Goal: Task Accomplishment & Management: Complete application form

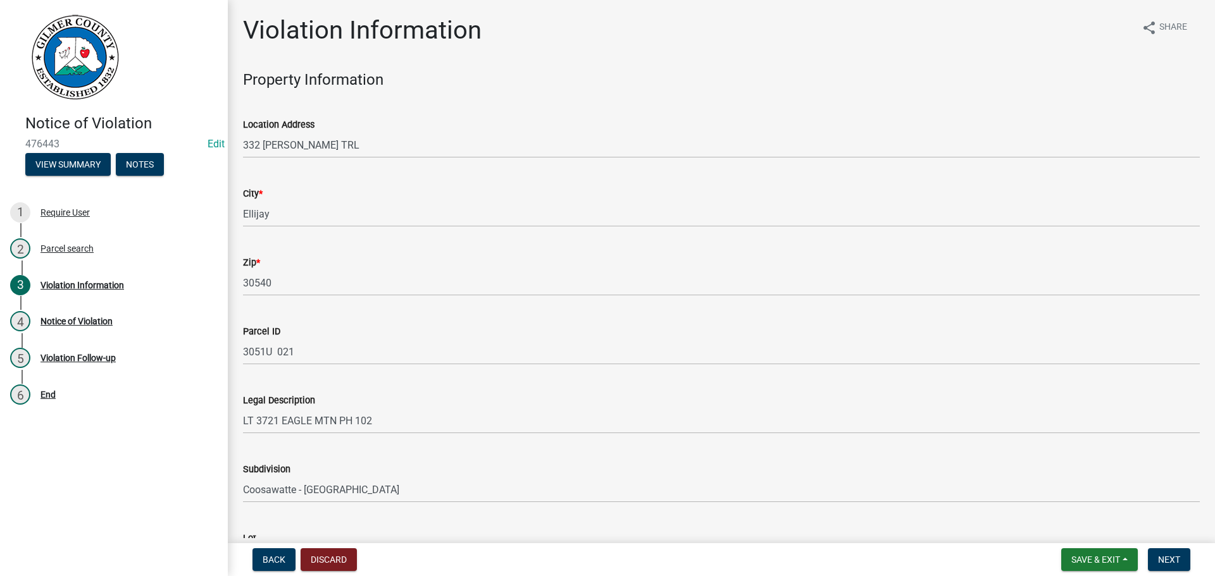
scroll to position [949, 0]
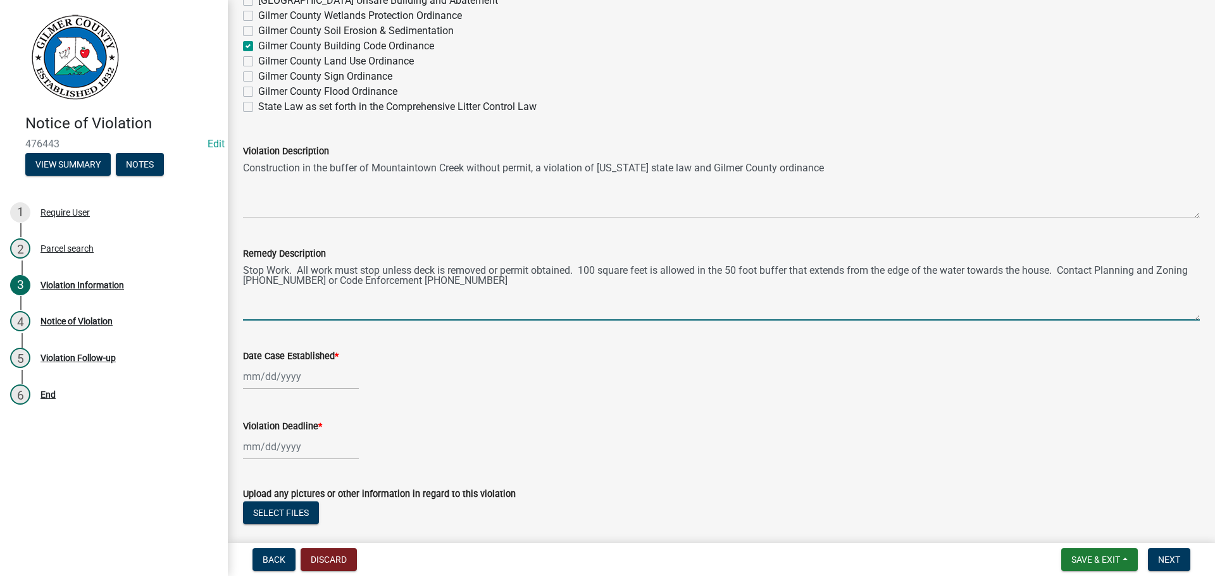
click at [581, 268] on textarea "Stop Work. All work must stop unless deck is removed or permit obtained. 100 sq…" at bounding box center [721, 290] width 957 height 59
type textarea "Stop Work. All work must stop unless deck is removed or permit obtained. If kep…"
select select "9"
select select "2025"
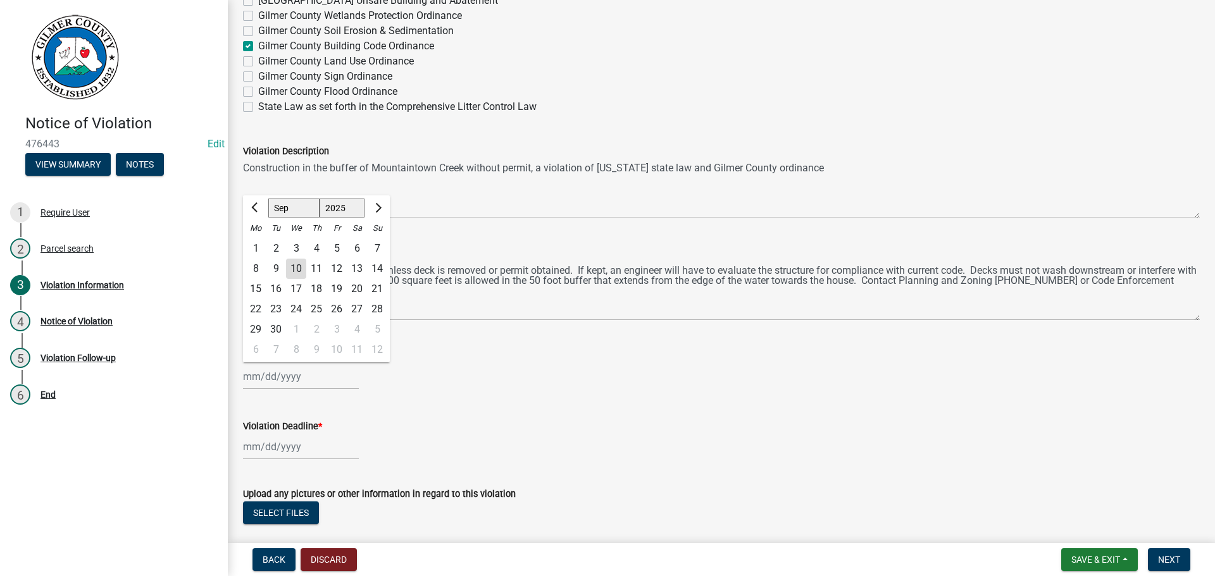
click at [284, 379] on div "[PERSON_NAME] Feb Mar Apr [PERSON_NAME][DATE] Oct Nov [DATE] 1526 1527 1528 152…" at bounding box center [301, 377] width 116 height 26
click at [298, 266] on div "10" at bounding box center [296, 269] width 20 height 20
type input "[DATE]"
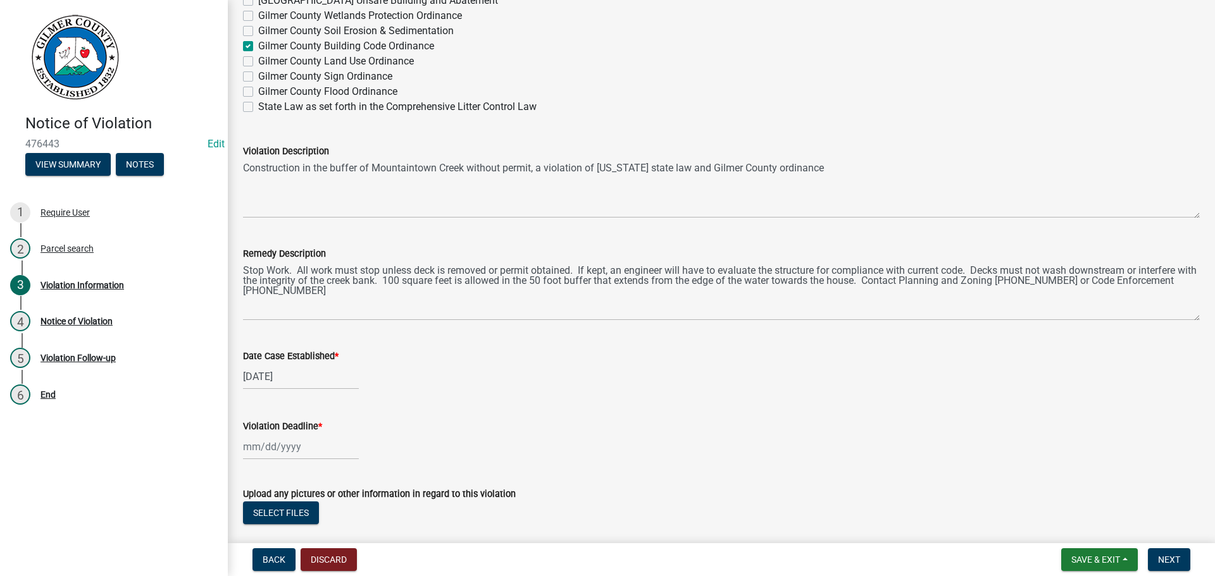
click at [268, 442] on div at bounding box center [301, 447] width 116 height 26
select select "9"
select select "2025"
click at [309, 278] on select "Jan Feb Mar Apr May Jun [DATE] Aug Sep Oct Nov Dec" at bounding box center [293, 278] width 51 height 19
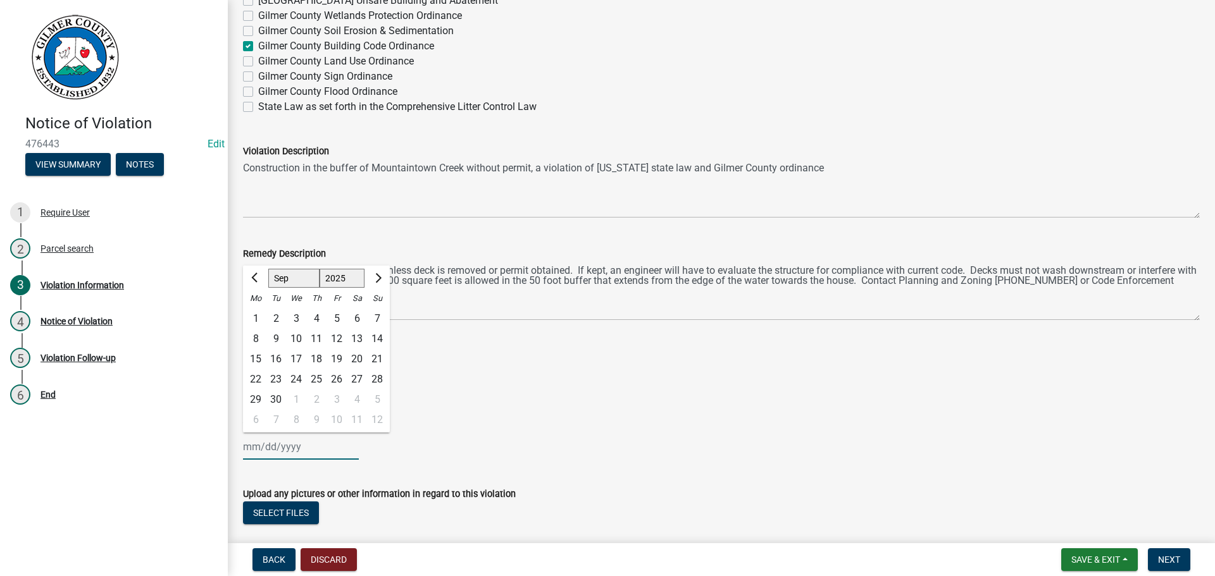
select select "10"
click at [268, 269] on select "Jan Feb Mar Apr May Jun [DATE] Aug Sep Oct Nov Dec" at bounding box center [293, 278] width 51 height 19
click at [340, 335] on div "10" at bounding box center [336, 339] width 20 height 20
type input "[DATE]"
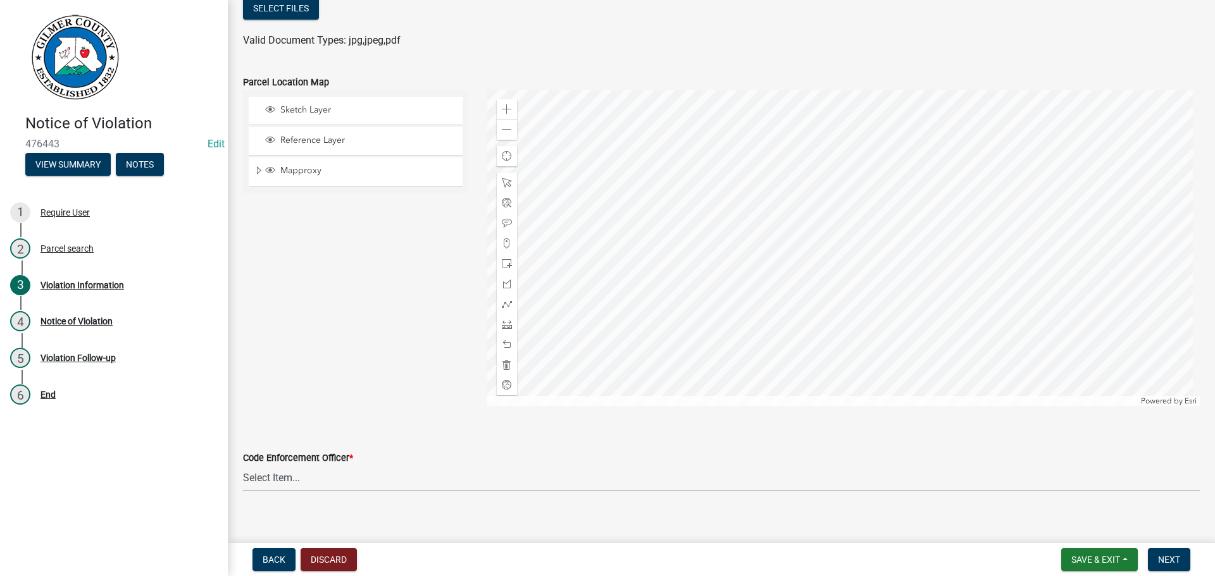
scroll to position [1468, 0]
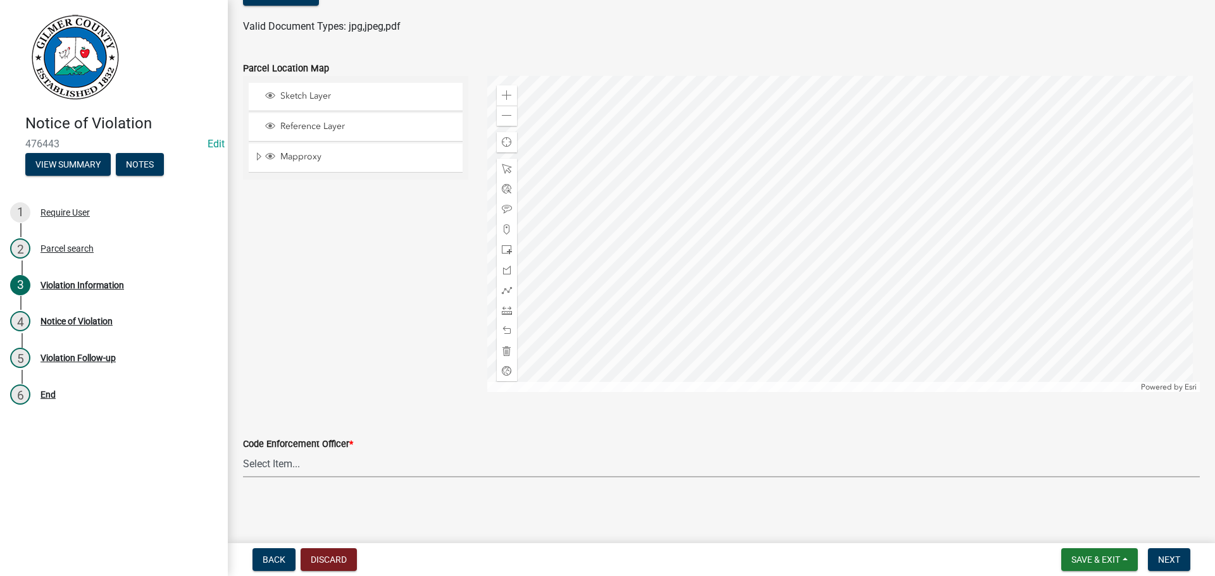
click at [276, 461] on select "Select Item... [PERSON_NAME] [PERSON_NAME] [PERSON_NAME] [PERSON_NAME] [PERSON_…" at bounding box center [721, 465] width 957 height 26
click at [243, 452] on select "Select Item... [PERSON_NAME] [PERSON_NAME] [PERSON_NAME] [PERSON_NAME] [PERSON_…" at bounding box center [721, 465] width 957 height 26
select select "f3ceb3fd-6d25-43c8-a8d6-5ddeb18f621b"
click at [1171, 560] on span "Next" at bounding box center [1169, 560] width 22 height 10
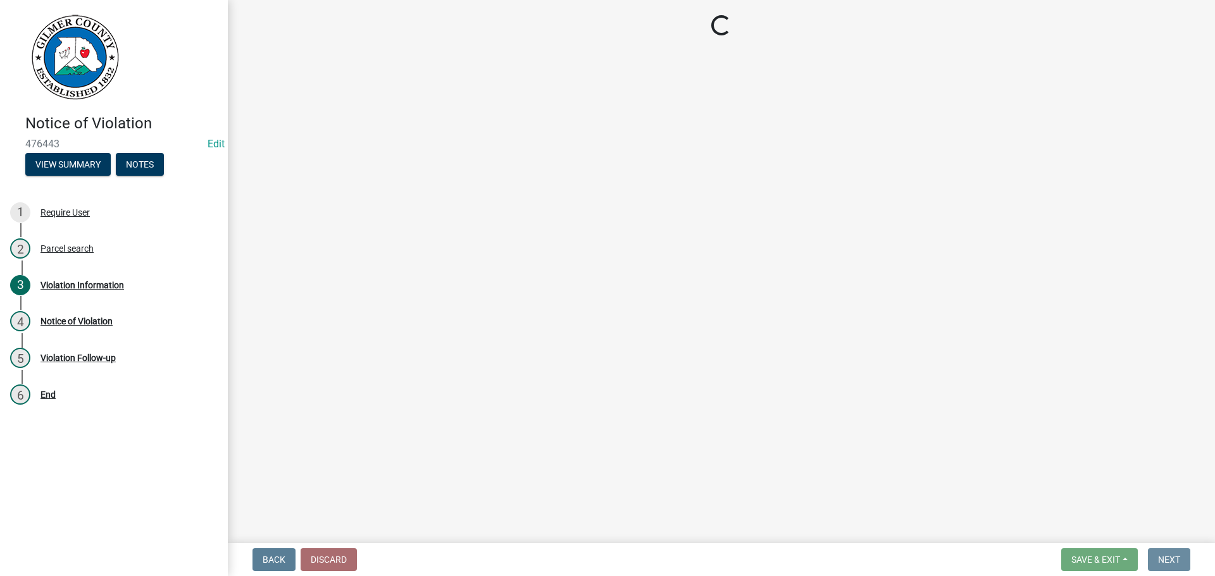
scroll to position [0, 0]
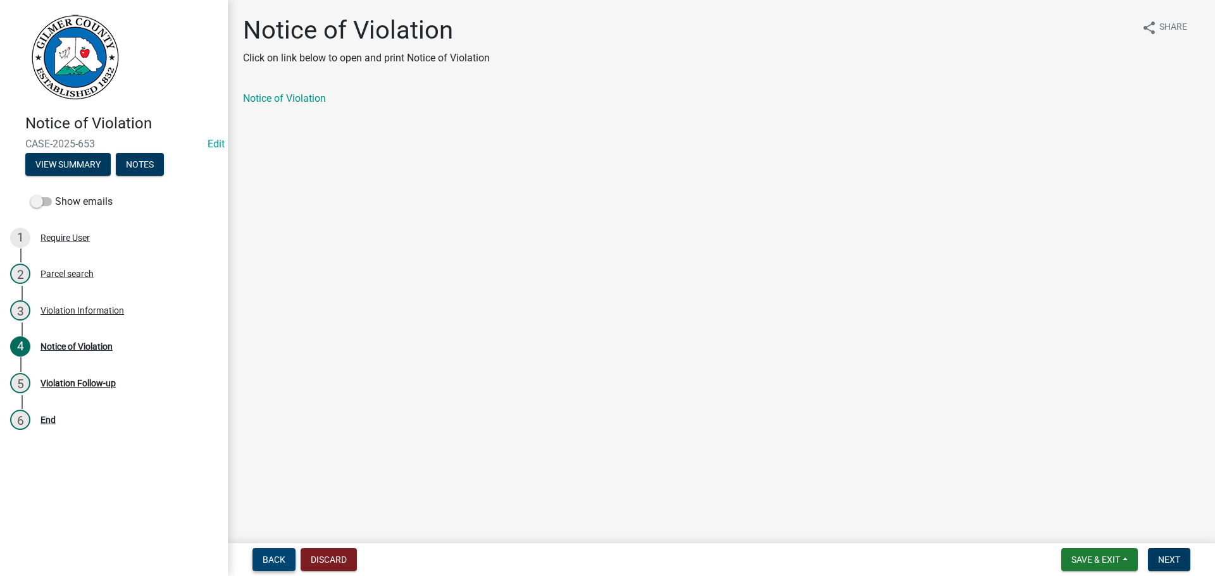
click at [280, 555] on span "Back" at bounding box center [274, 560] width 23 height 10
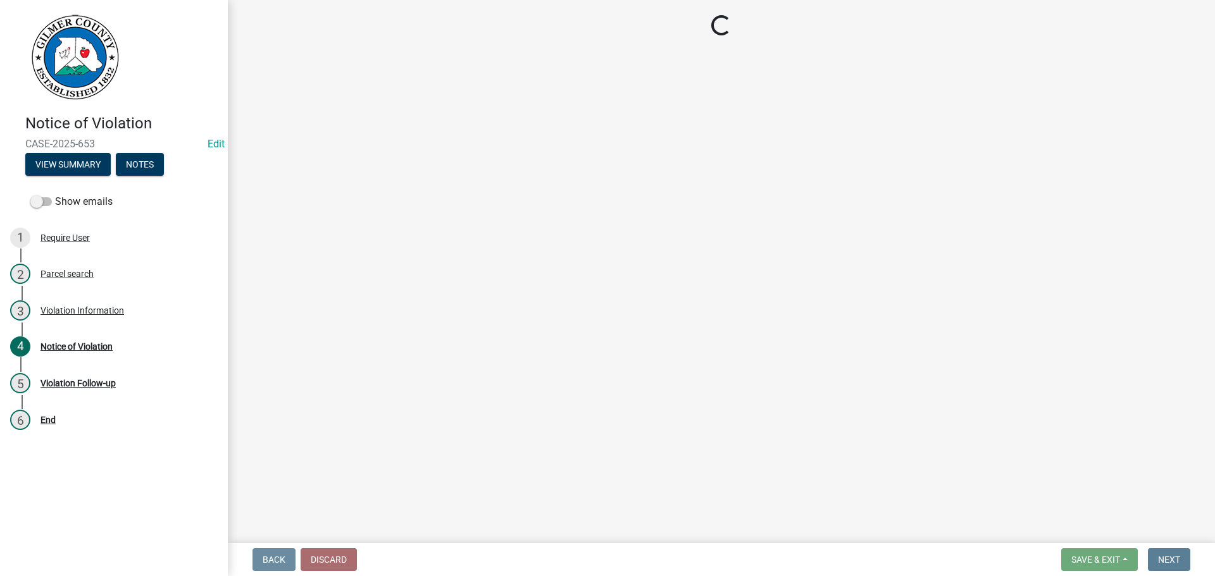
select select "f3ceb3fd-6d25-43c8-a8d6-5ddeb18f621b"
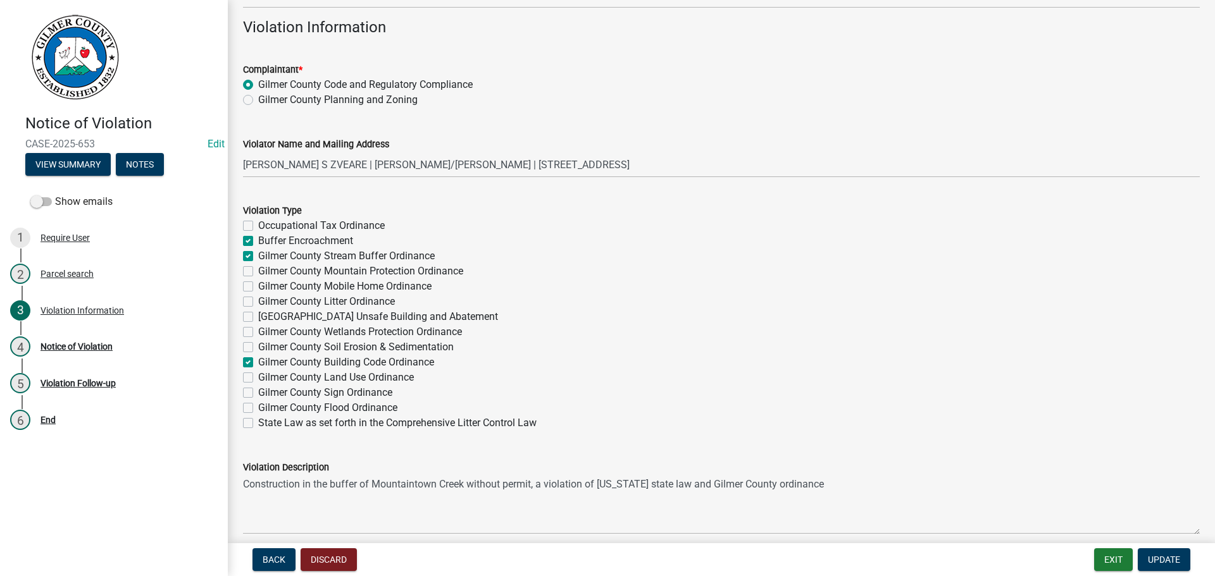
scroll to position [696, 0]
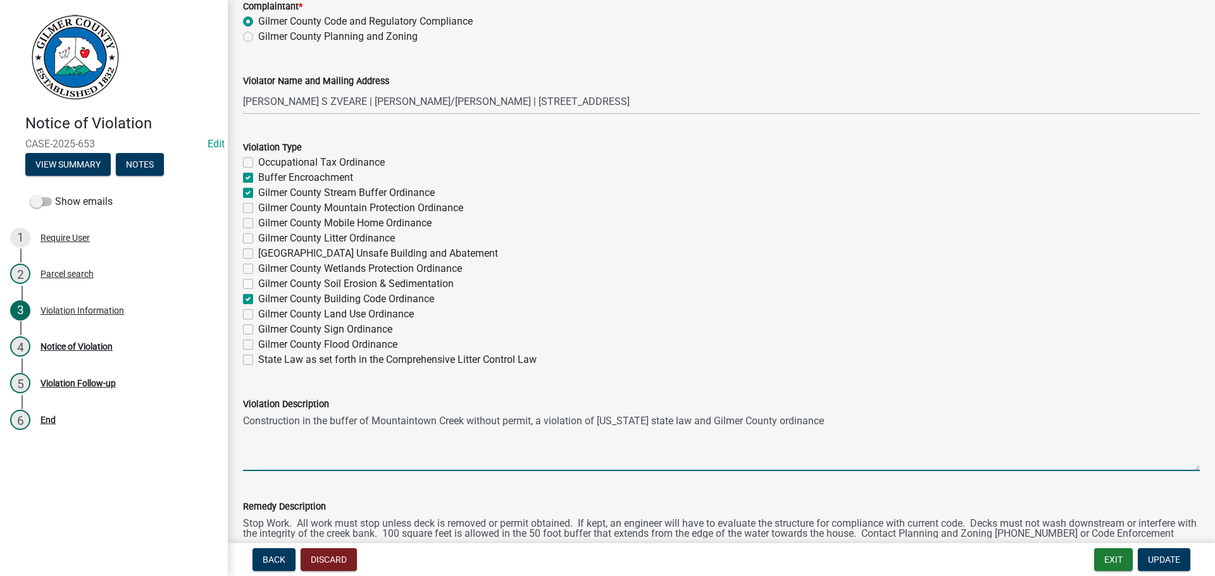
drag, startPoint x: 809, startPoint y: 420, endPoint x: 819, endPoint y: 420, distance: 10.8
click at [814, 420] on textarea "Construction in the buffer of Mountaintown Creek without permit, a violation of…" at bounding box center [721, 441] width 957 height 59
type textarea "Construction in the buffer of Mountaintown Creek without permit, a violation of…"
click at [1172, 557] on span "Update" at bounding box center [1164, 560] width 32 height 10
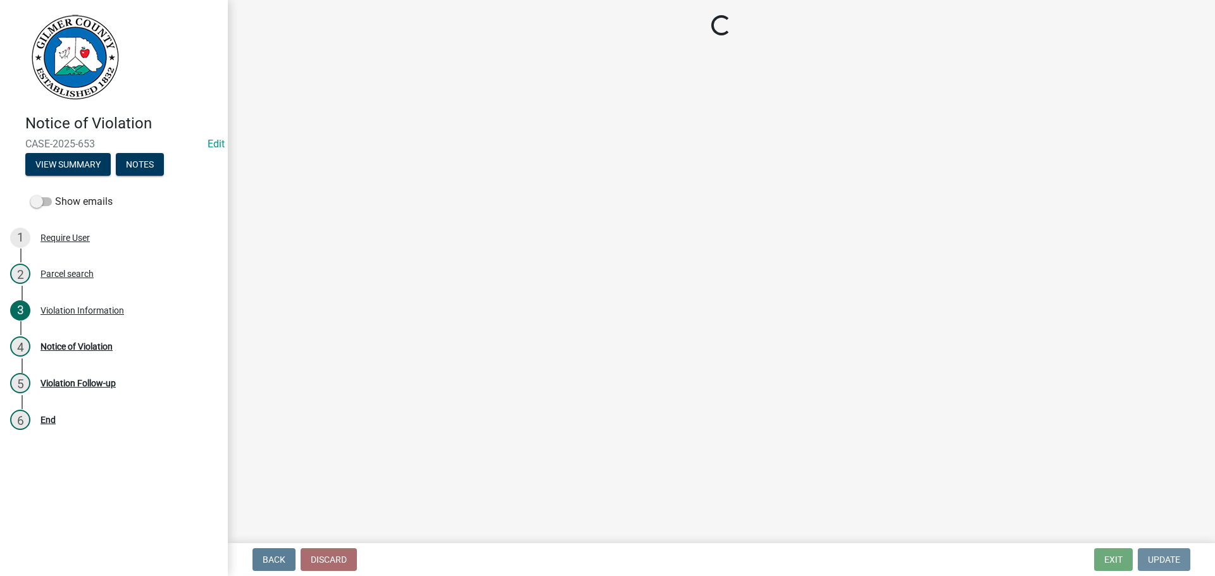
scroll to position [0, 0]
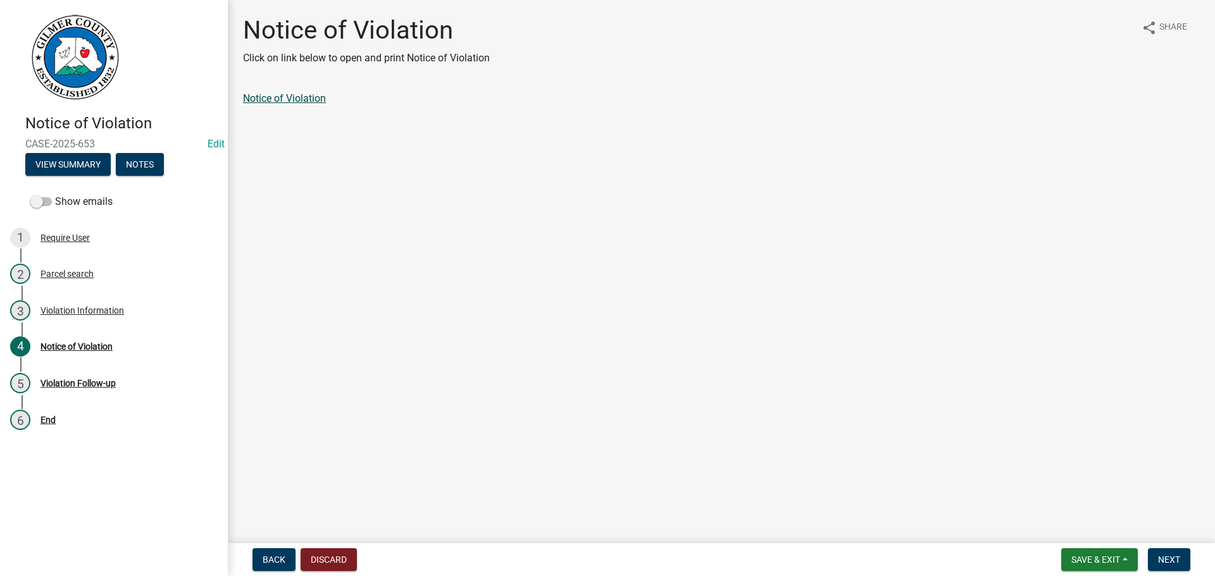
click at [257, 94] on link "Notice of Violation" at bounding box center [284, 98] width 83 height 12
